Goal: Navigation & Orientation: Find specific page/section

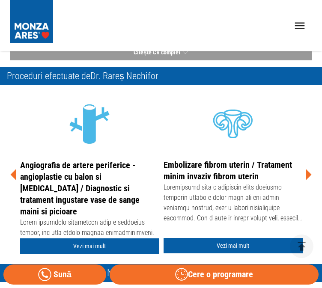
click at [303, 174] on icon at bounding box center [308, 175] width 26 height 26
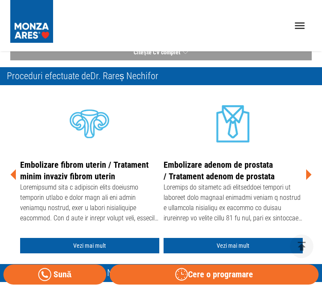
click at [303, 174] on icon at bounding box center [308, 175] width 26 height 26
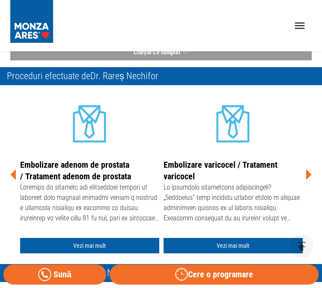
click at [303, 174] on icon at bounding box center [308, 175] width 26 height 26
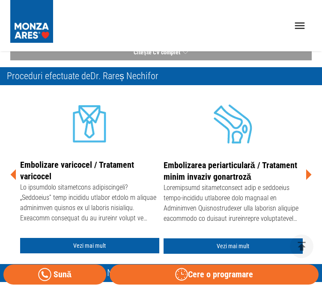
click at [303, 174] on icon at bounding box center [308, 175] width 26 height 26
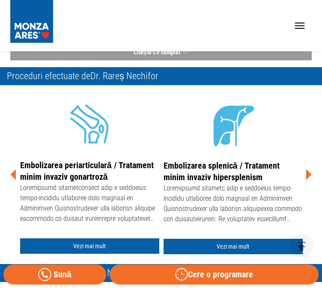
click at [303, 174] on icon at bounding box center [308, 175] width 26 height 26
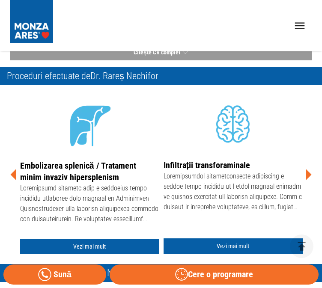
click at [303, 174] on icon at bounding box center [308, 175] width 26 height 26
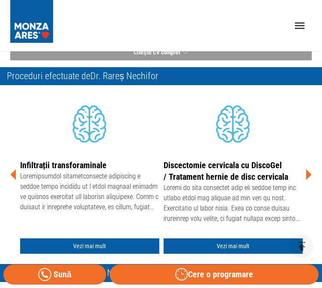
click at [303, 174] on icon at bounding box center [308, 175] width 26 height 26
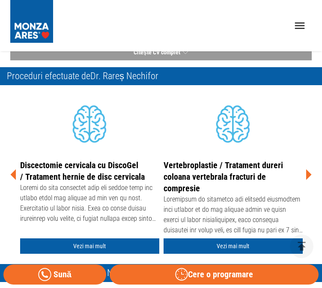
click at [303, 174] on icon at bounding box center [308, 175] width 26 height 26
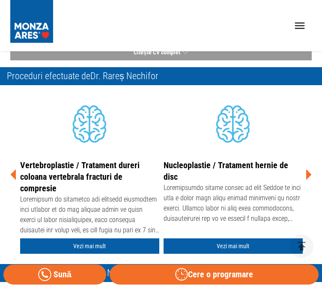
click at [303, 174] on icon at bounding box center [308, 175] width 26 height 26
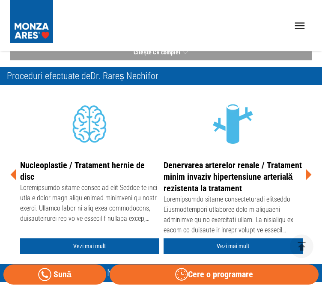
click at [303, 174] on icon at bounding box center [308, 175] width 26 height 26
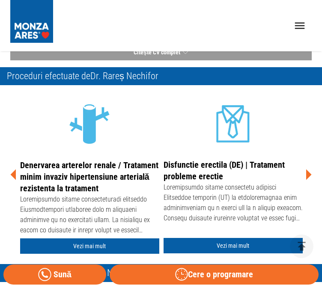
click at [303, 174] on icon at bounding box center [308, 175] width 26 height 26
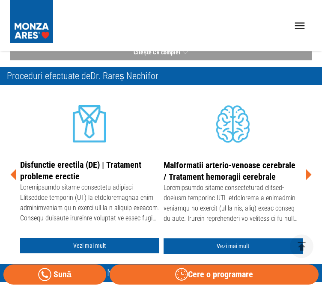
click at [303, 174] on icon at bounding box center [308, 175] width 26 height 26
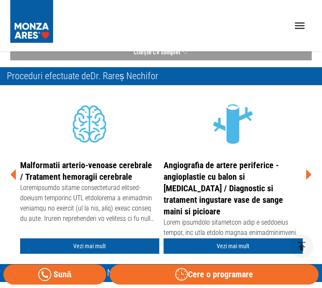
click at [303, 174] on icon at bounding box center [308, 175] width 26 height 26
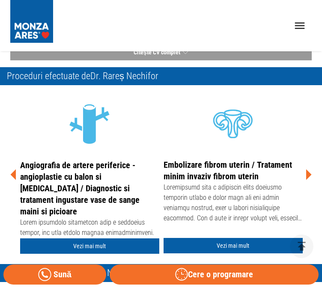
click at [303, 174] on icon at bounding box center [308, 175] width 26 height 26
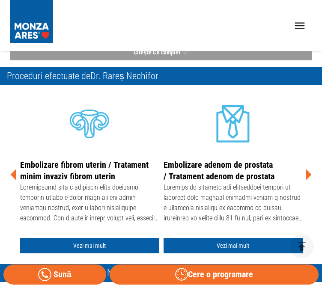
click at [303, 174] on icon at bounding box center [308, 175] width 26 height 26
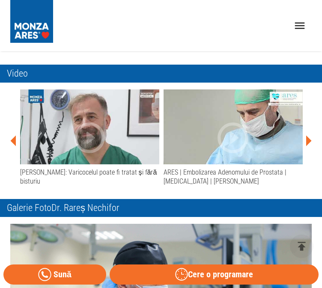
scroll to position [556, 0]
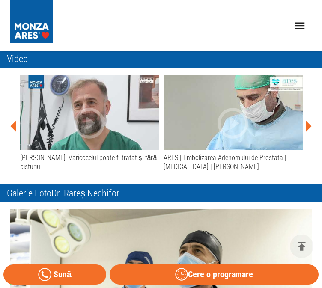
click at [308, 125] on icon at bounding box center [309, 126] width 6 height 11
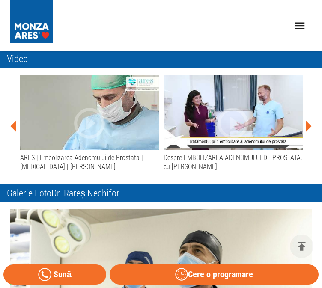
click at [308, 125] on icon at bounding box center [309, 126] width 6 height 11
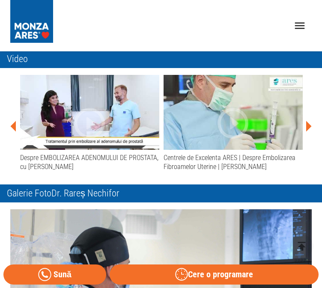
click at [308, 125] on icon at bounding box center [309, 126] width 6 height 11
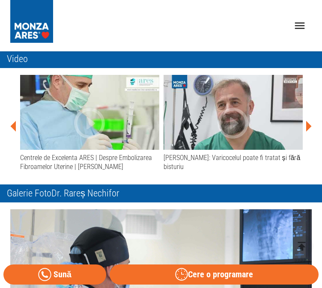
click at [308, 125] on icon at bounding box center [309, 126] width 6 height 11
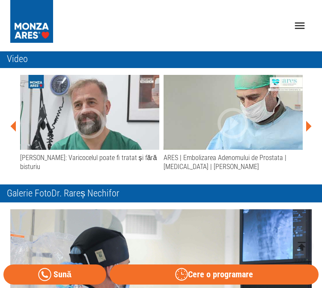
click at [308, 125] on icon at bounding box center [309, 126] width 6 height 11
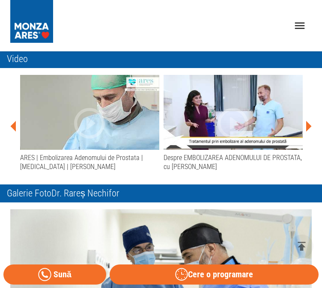
click at [308, 125] on icon at bounding box center [309, 126] width 6 height 11
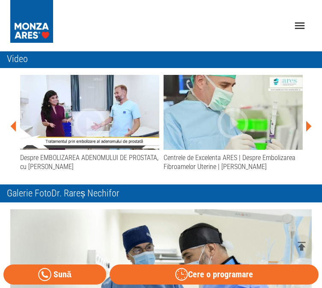
click at [308, 125] on icon at bounding box center [309, 126] width 6 height 11
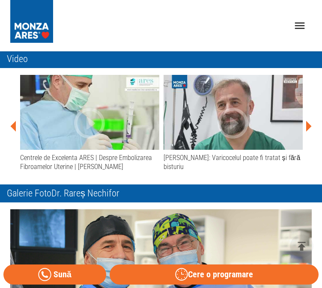
click at [308, 125] on icon at bounding box center [309, 126] width 6 height 11
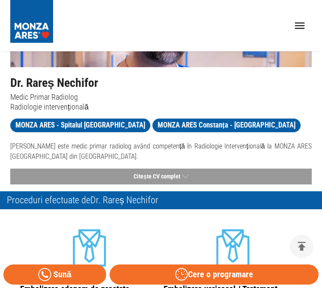
scroll to position [0, 0]
